Goal: Task Accomplishment & Management: Manage account settings

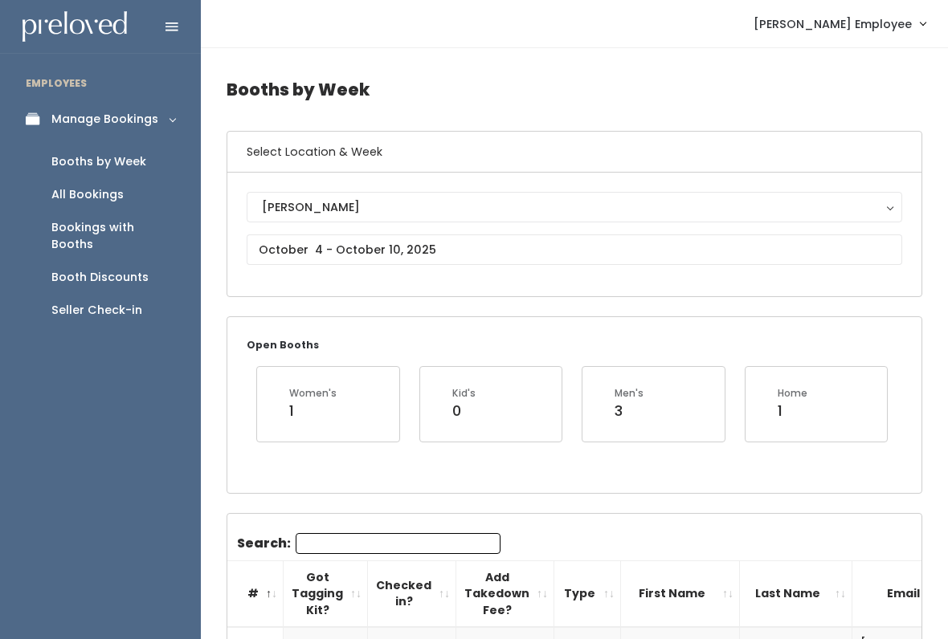
click at [112, 269] on div "Booth Discounts" at bounding box center [99, 277] width 97 height 17
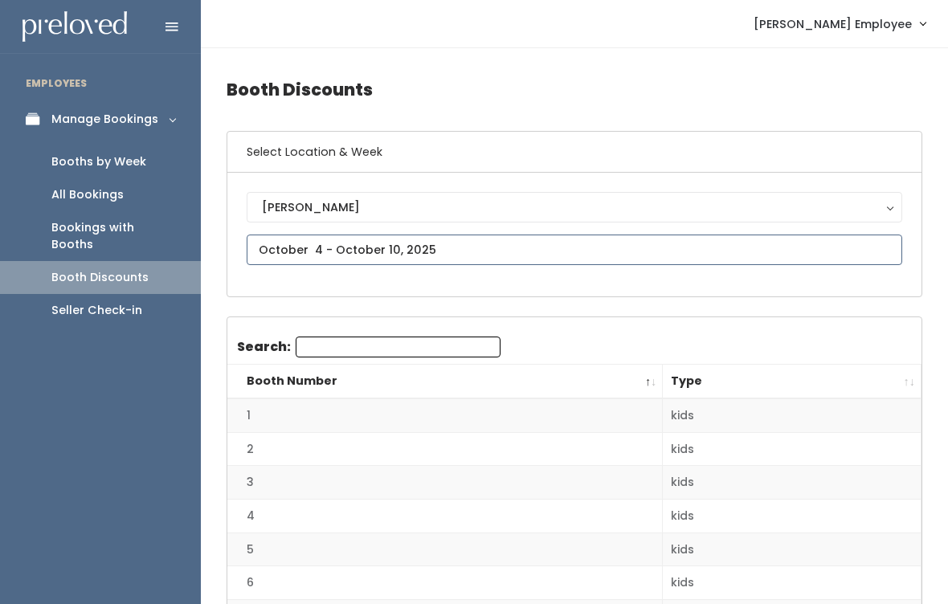
click at [392, 247] on input "text" at bounding box center [574, 250] width 655 height 31
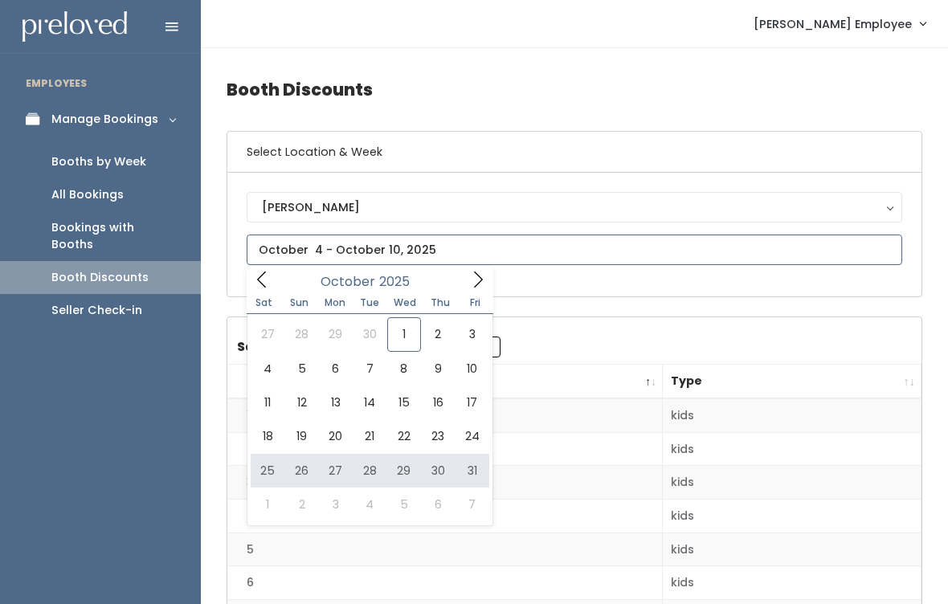
type input "October 25 to October 31"
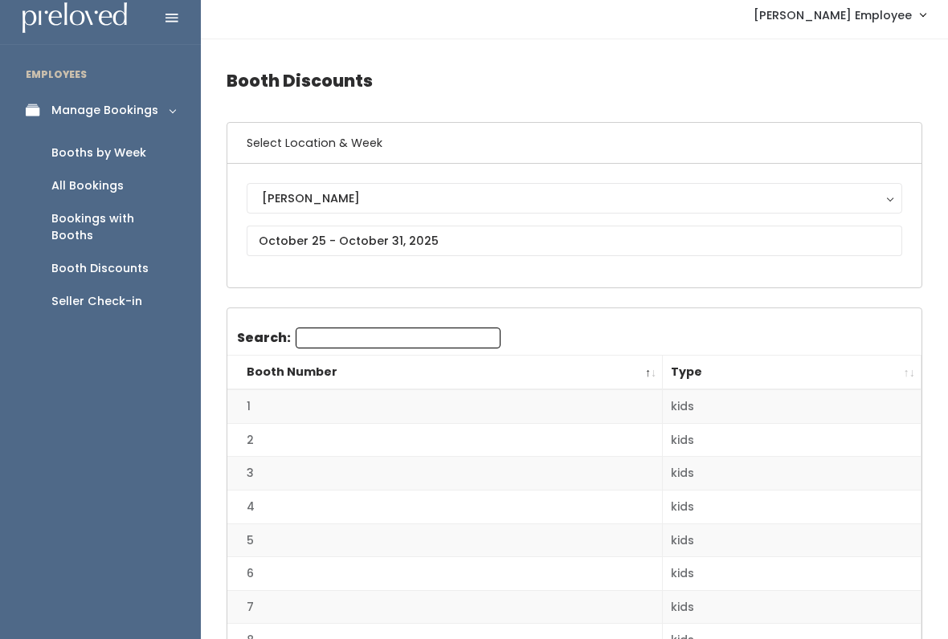
scroll to position [32, 0]
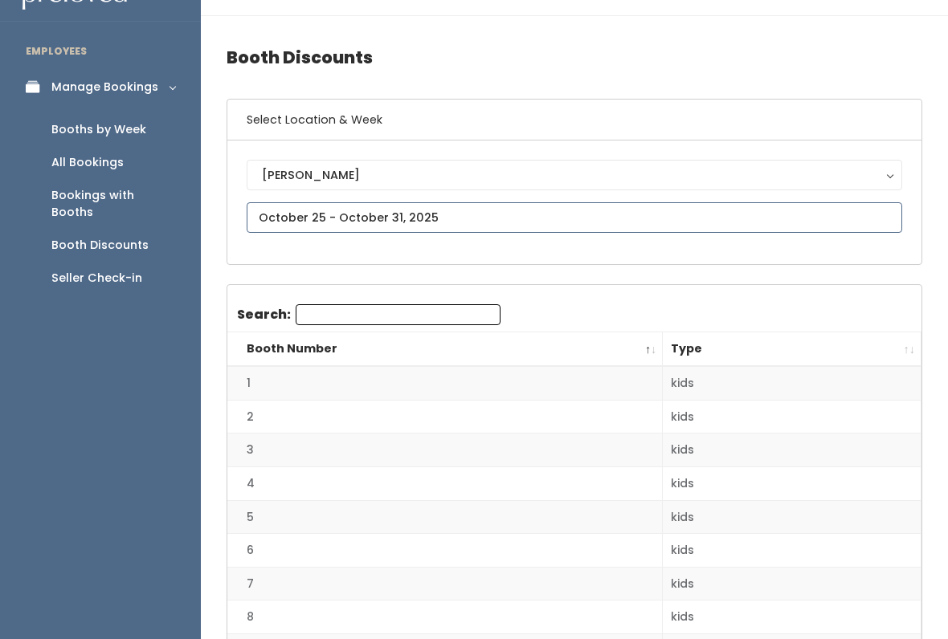
click at [459, 202] on input "text" at bounding box center [574, 217] width 655 height 31
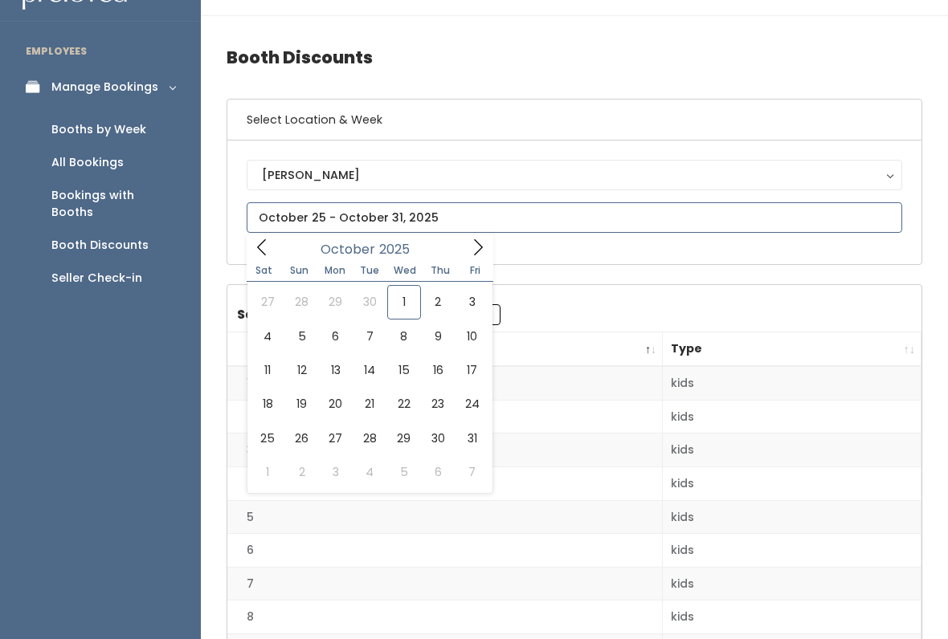
click at [259, 248] on icon at bounding box center [261, 247] width 9 height 16
click at [273, 246] on span at bounding box center [262, 247] width 31 height 25
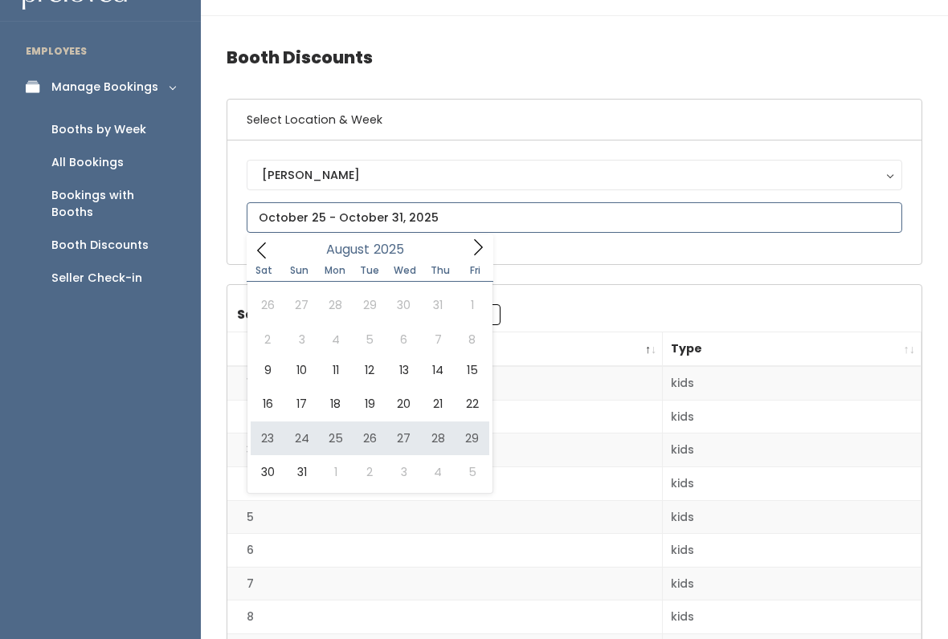
type input "August 23 to August 29"
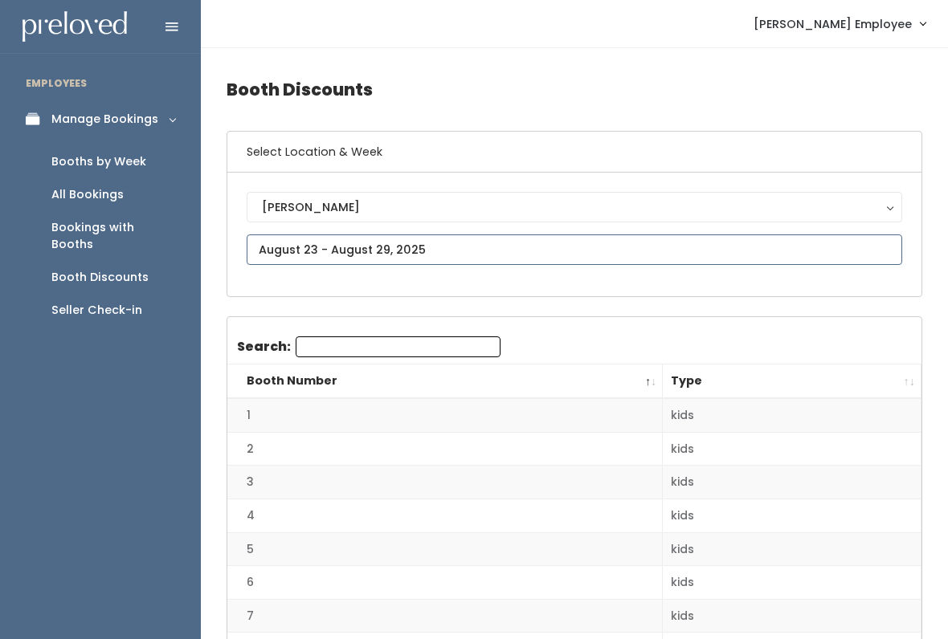
click at [316, 249] on input "text" at bounding box center [574, 250] width 655 height 31
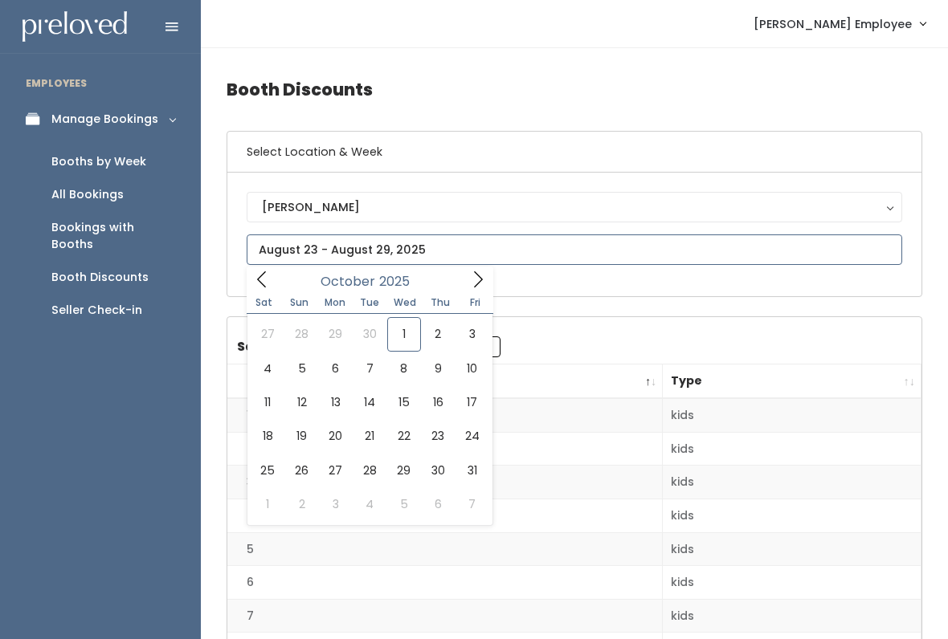
click at [478, 284] on icon at bounding box center [478, 280] width 9 height 16
click at [477, 279] on icon at bounding box center [478, 280] width 18 height 18
click at [270, 272] on icon at bounding box center [262, 280] width 18 height 18
click at [267, 281] on icon at bounding box center [262, 280] width 18 height 18
click at [269, 276] on icon at bounding box center [262, 280] width 18 height 18
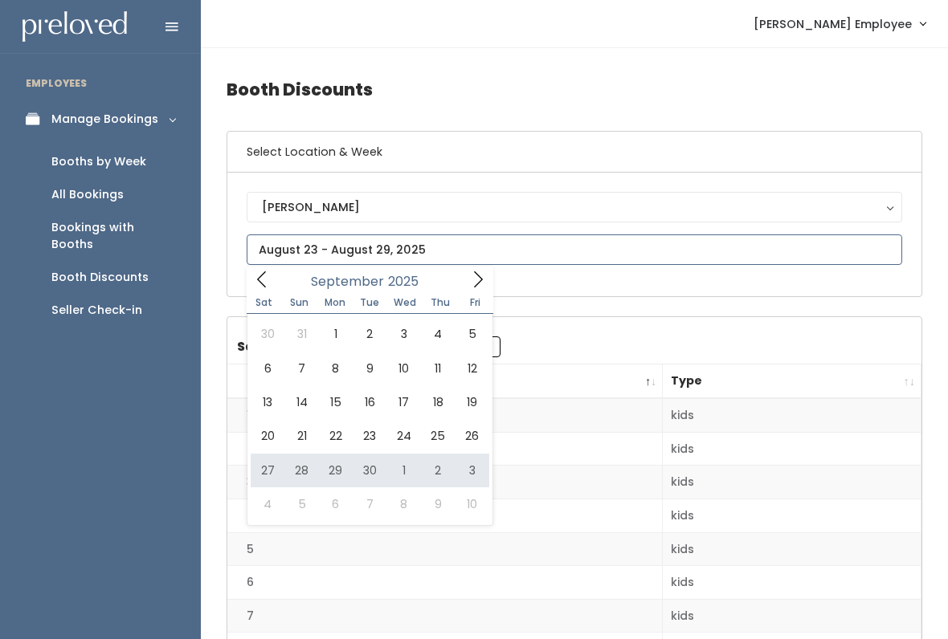
type input "September 27 to October 3"
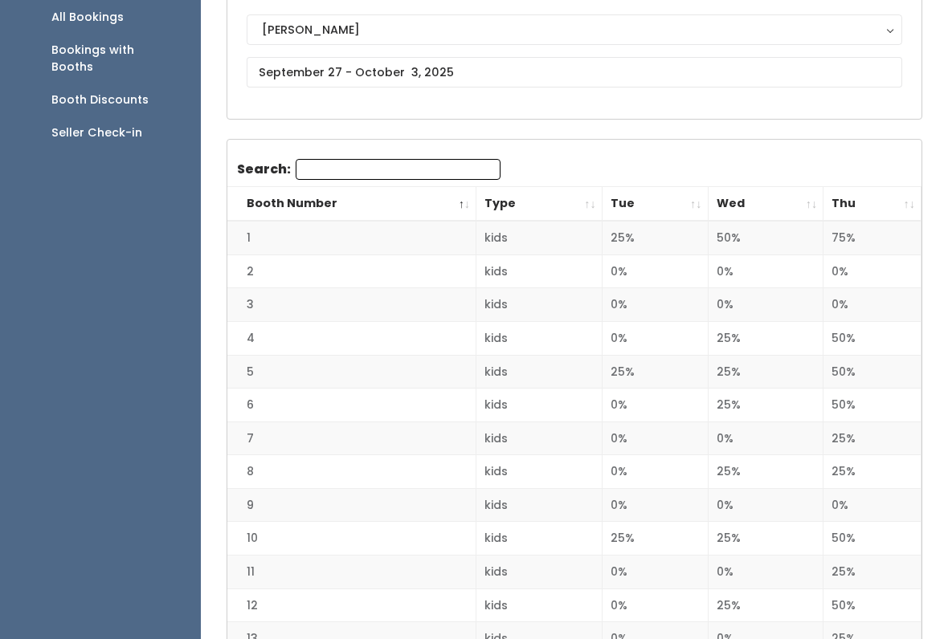
scroll to position [178, 0]
click at [913, 206] on th "Thu" at bounding box center [872, 204] width 98 height 35
click at [909, 208] on th "Thu" at bounding box center [872, 204] width 98 height 35
click at [912, 211] on th "Thu" at bounding box center [872, 204] width 98 height 35
click at [913, 208] on th "Thu" at bounding box center [872, 204] width 98 height 35
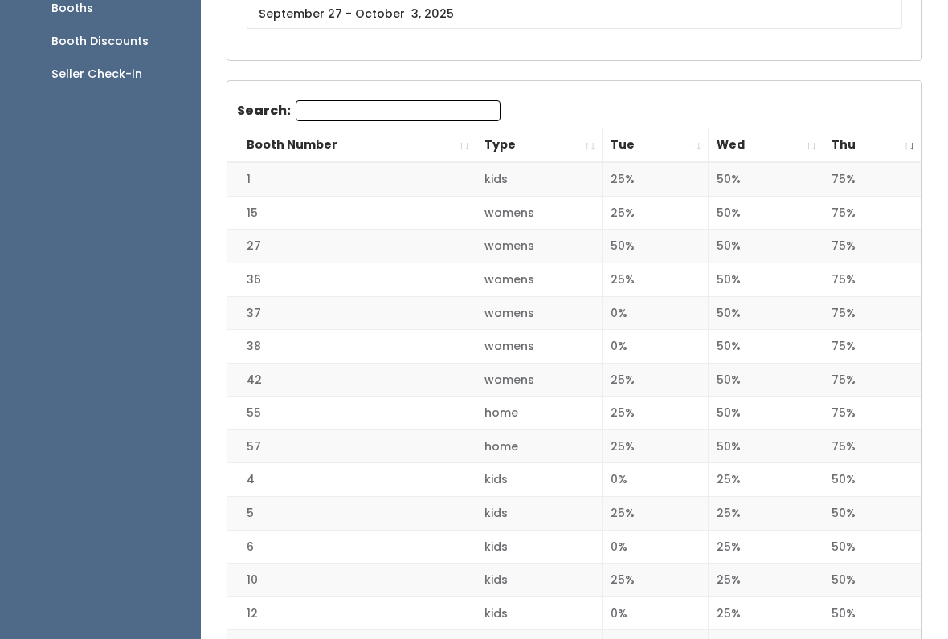
scroll to position [236, 0]
click at [908, 150] on th "Thu" at bounding box center [872, 146] width 98 height 35
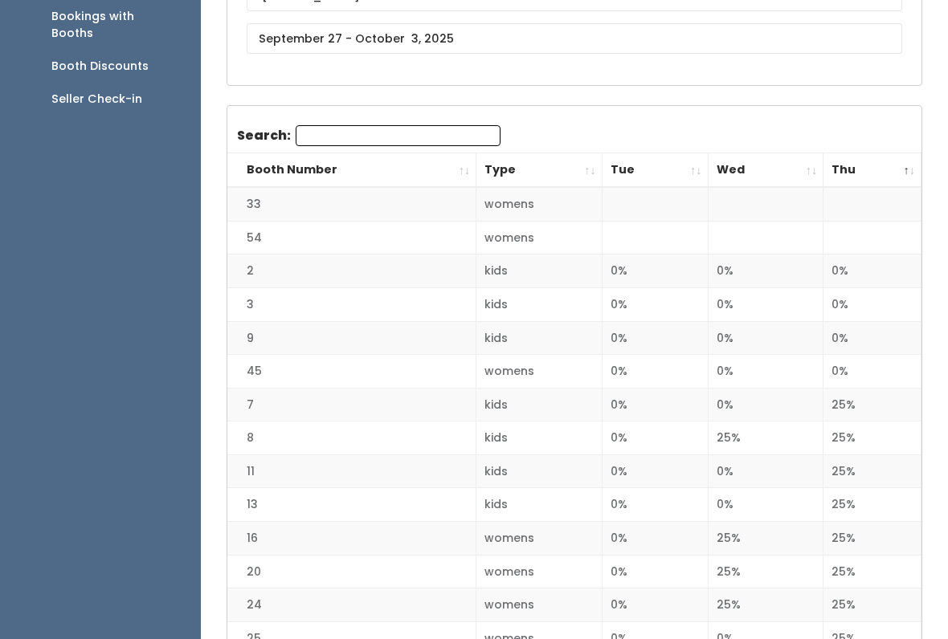
scroll to position [0, 0]
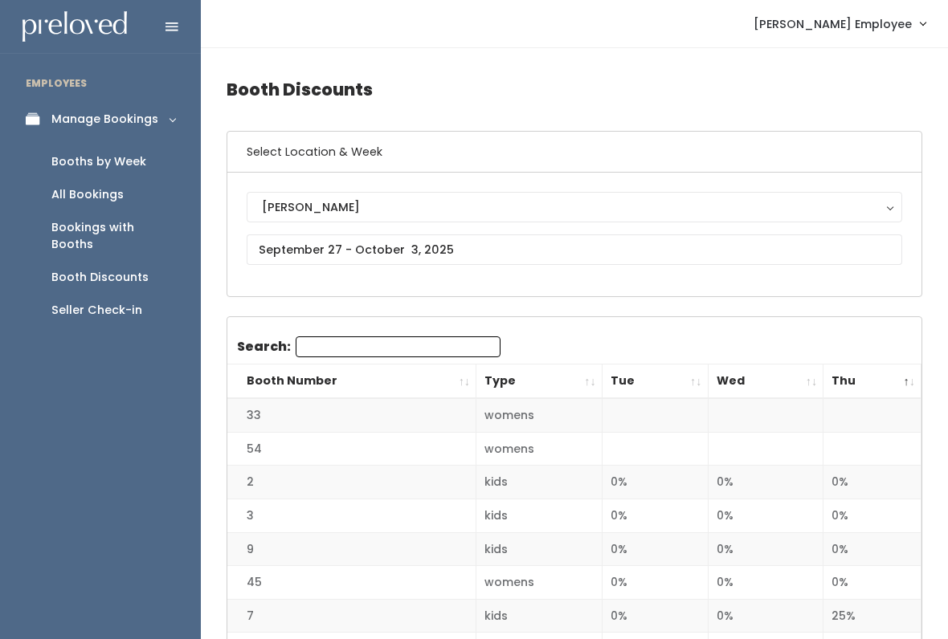
click at [120, 269] on div "Booth Discounts" at bounding box center [99, 277] width 97 height 17
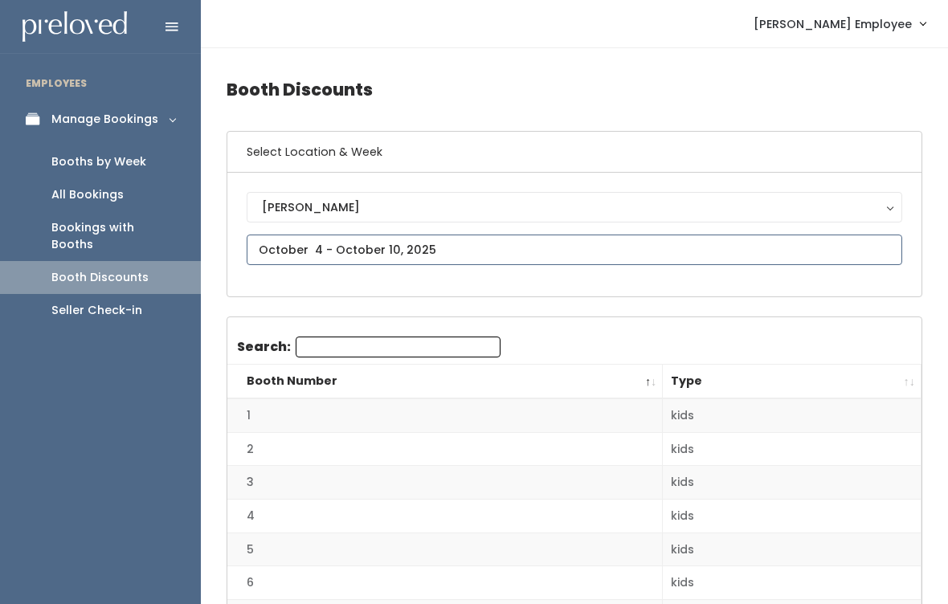
click at [402, 236] on input "text" at bounding box center [574, 250] width 655 height 31
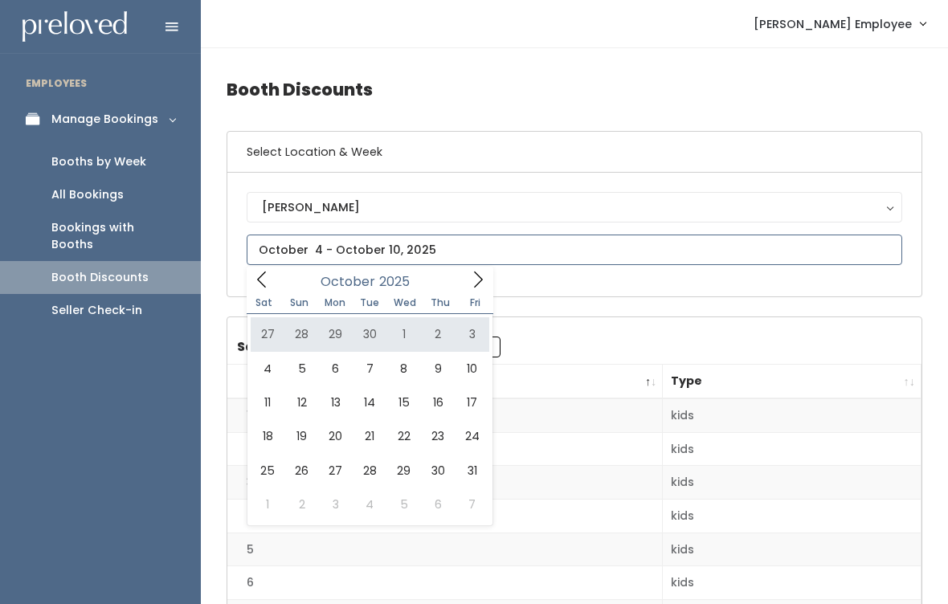
type input "September 27 to October 3"
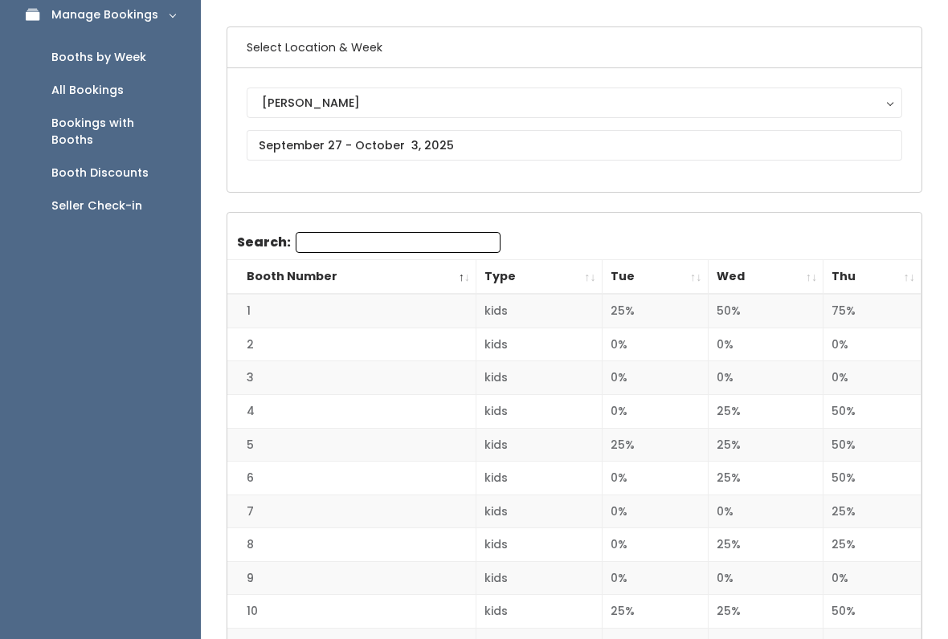
click at [913, 275] on th "Thu" at bounding box center [872, 278] width 98 height 35
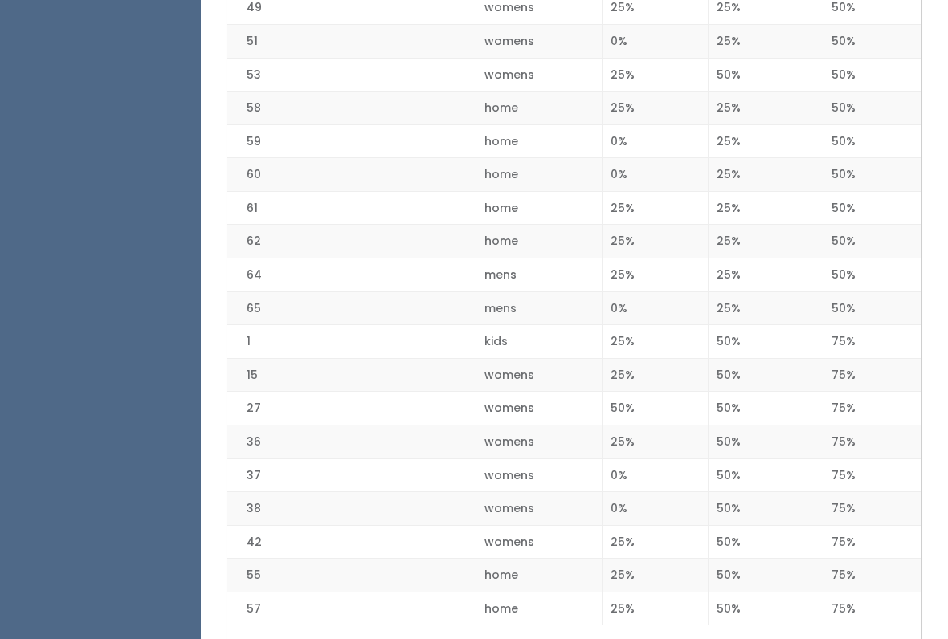
scroll to position [1978, 0]
